Goal: Task Accomplishment & Management: Manage account settings

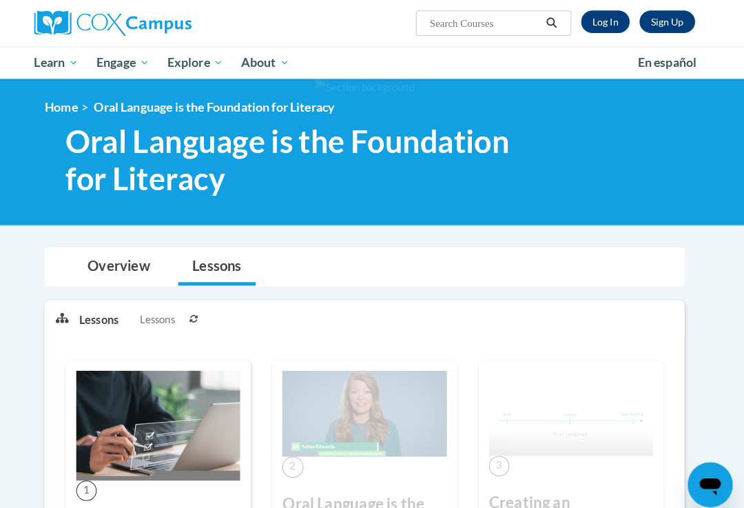
click at [593, 21] on link "Log In" at bounding box center [608, 21] width 48 height 22
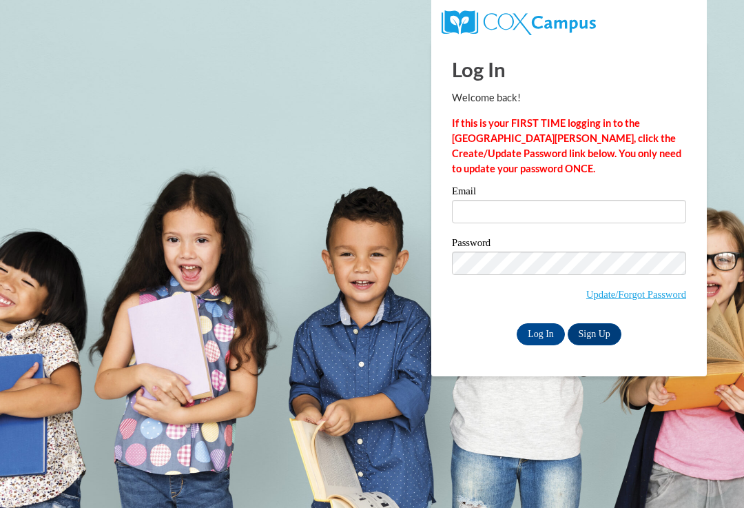
click at [501, 213] on input "Email" at bounding box center [569, 211] width 234 height 23
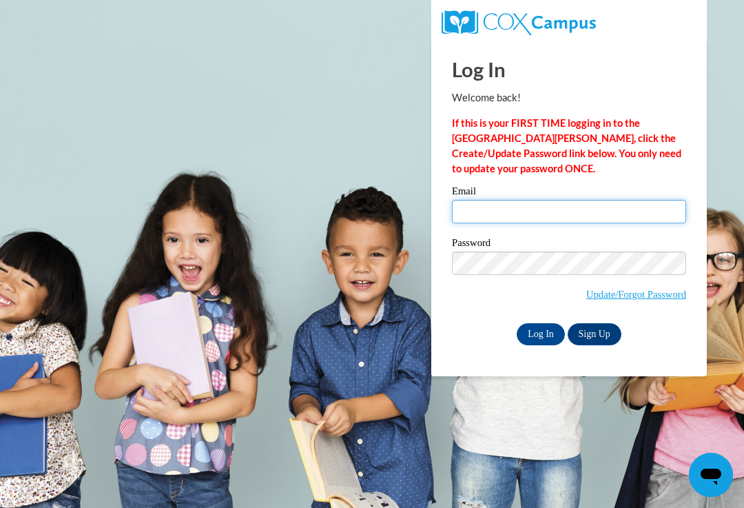
type input "Raventownsend@rocketmail.com"
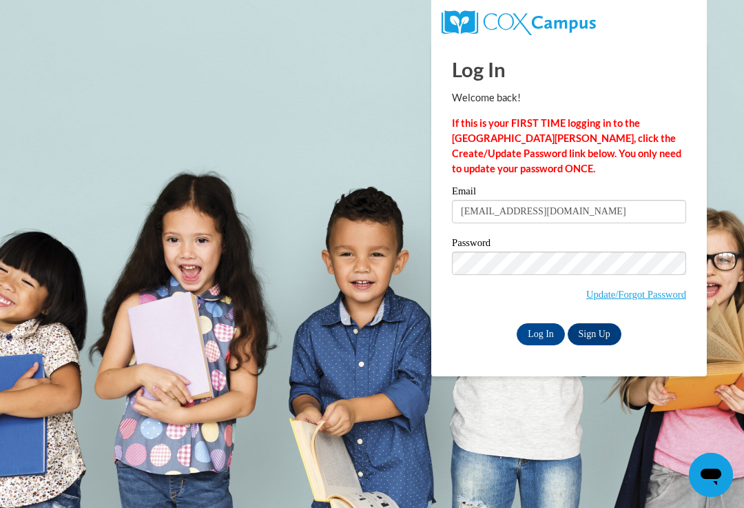
click at [541, 333] on input "Log In" at bounding box center [541, 334] width 48 height 22
click at [547, 340] on input "Log In" at bounding box center [541, 334] width 48 height 22
click at [543, 342] on input "Log In" at bounding box center [541, 334] width 48 height 22
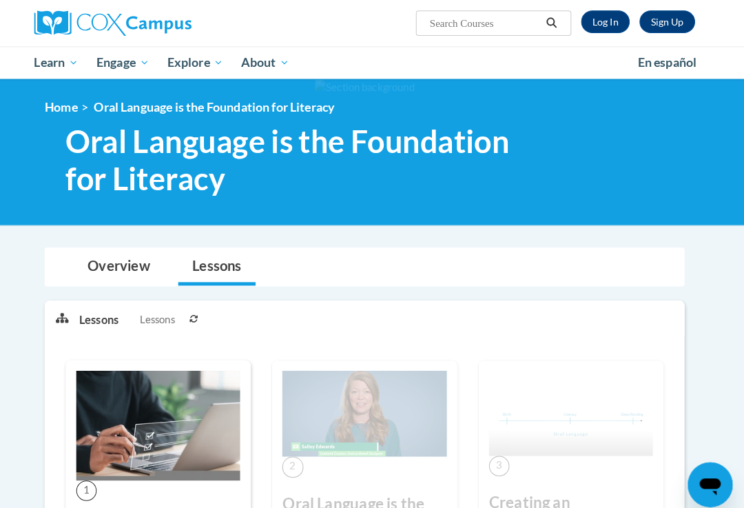
click at [600, 25] on link "Log In" at bounding box center [608, 21] width 48 height 22
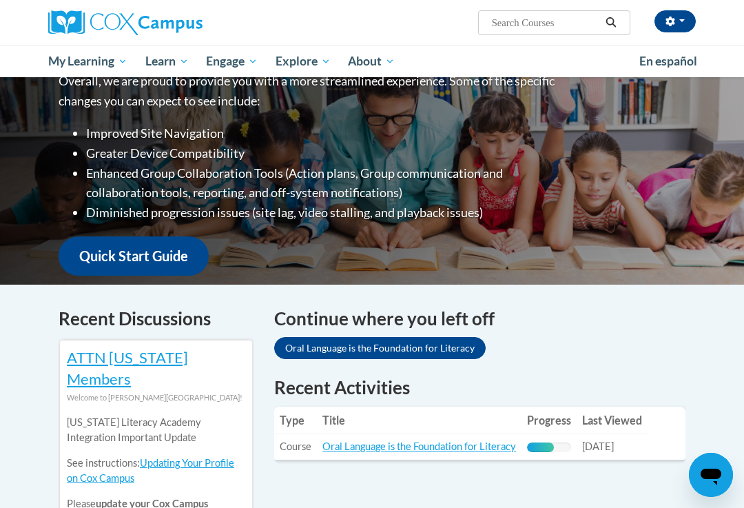
scroll to position [214, 0]
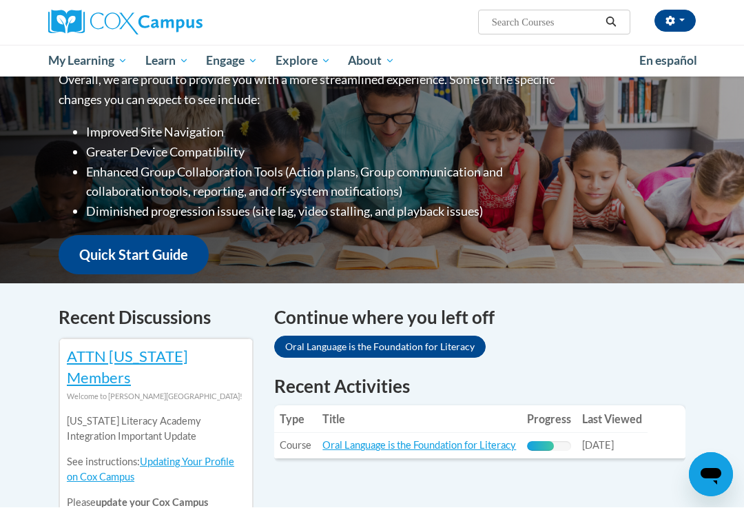
click at [161, 245] on link "Quick Start Guide" at bounding box center [134, 255] width 150 height 39
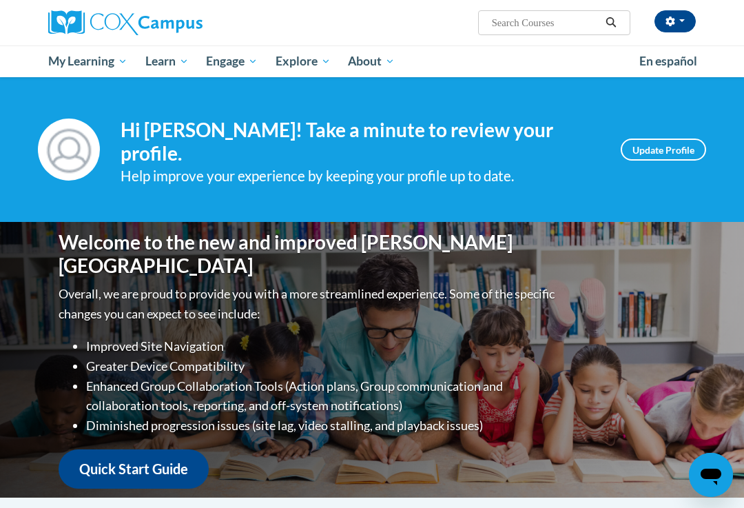
scroll to position [214, 0]
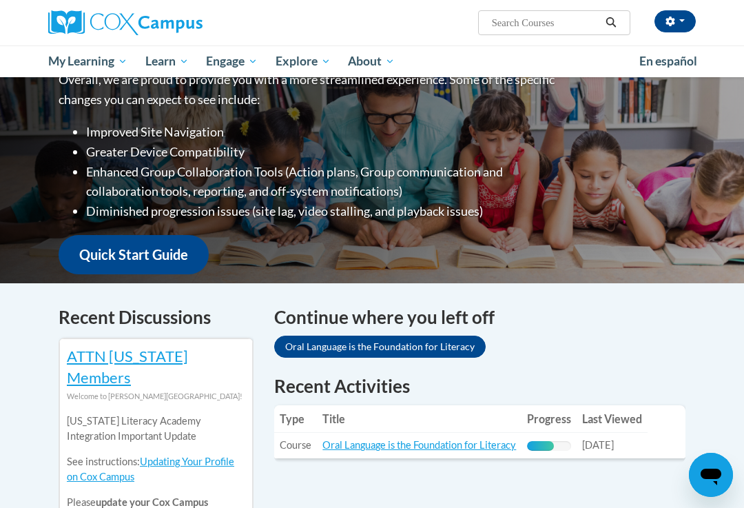
click at [522, 442] on td "Title: Oral Language is the Foundation for Literacy" at bounding box center [419, 446] width 205 height 26
click at [473, 447] on link "Oral Language is the Foundation for Literacy" at bounding box center [420, 445] width 194 height 12
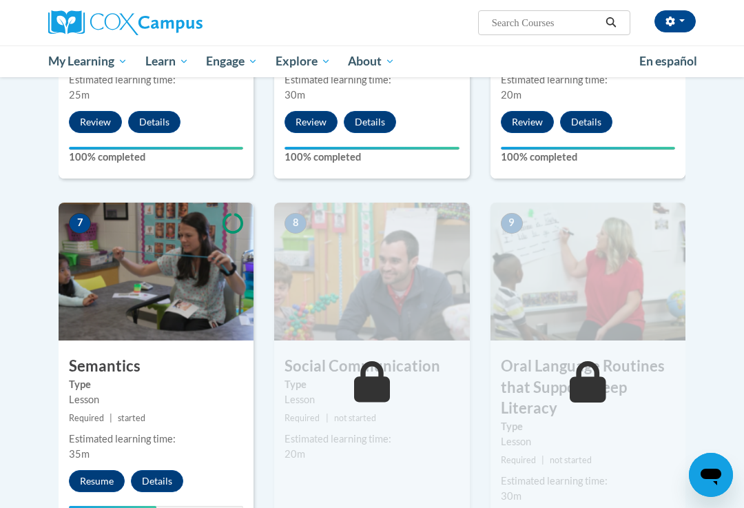
scroll to position [1003, 0]
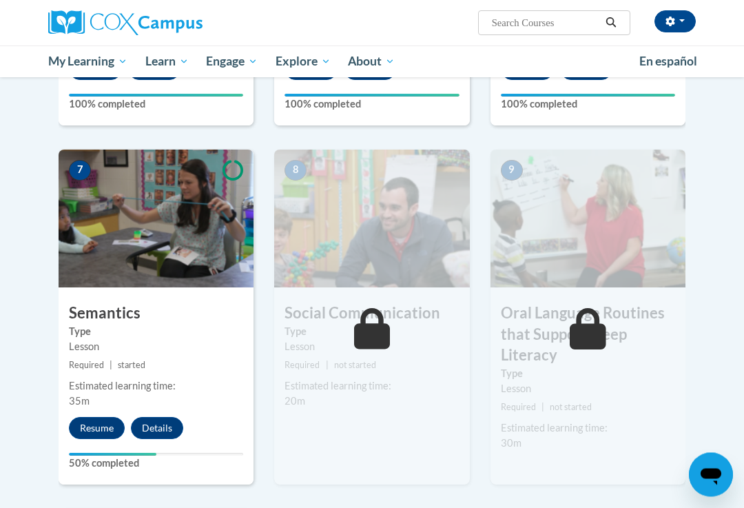
click at [98, 424] on button "Resume" at bounding box center [97, 429] width 56 height 22
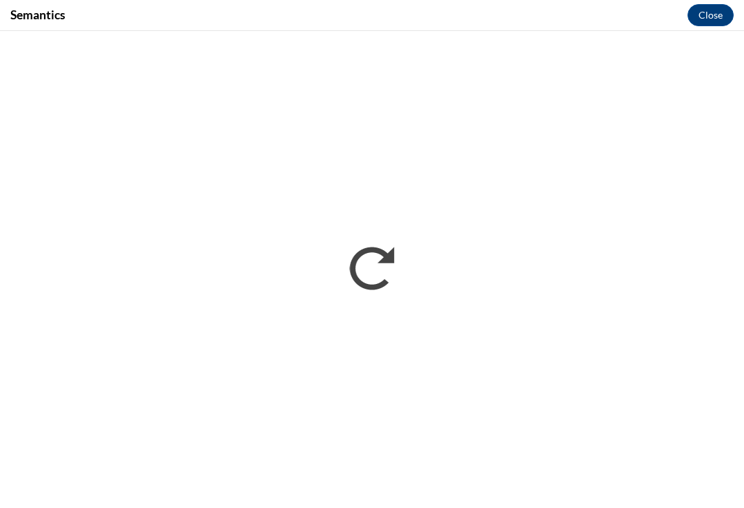
scroll to position [0, 0]
